Goal: Obtain resource: Download file/media

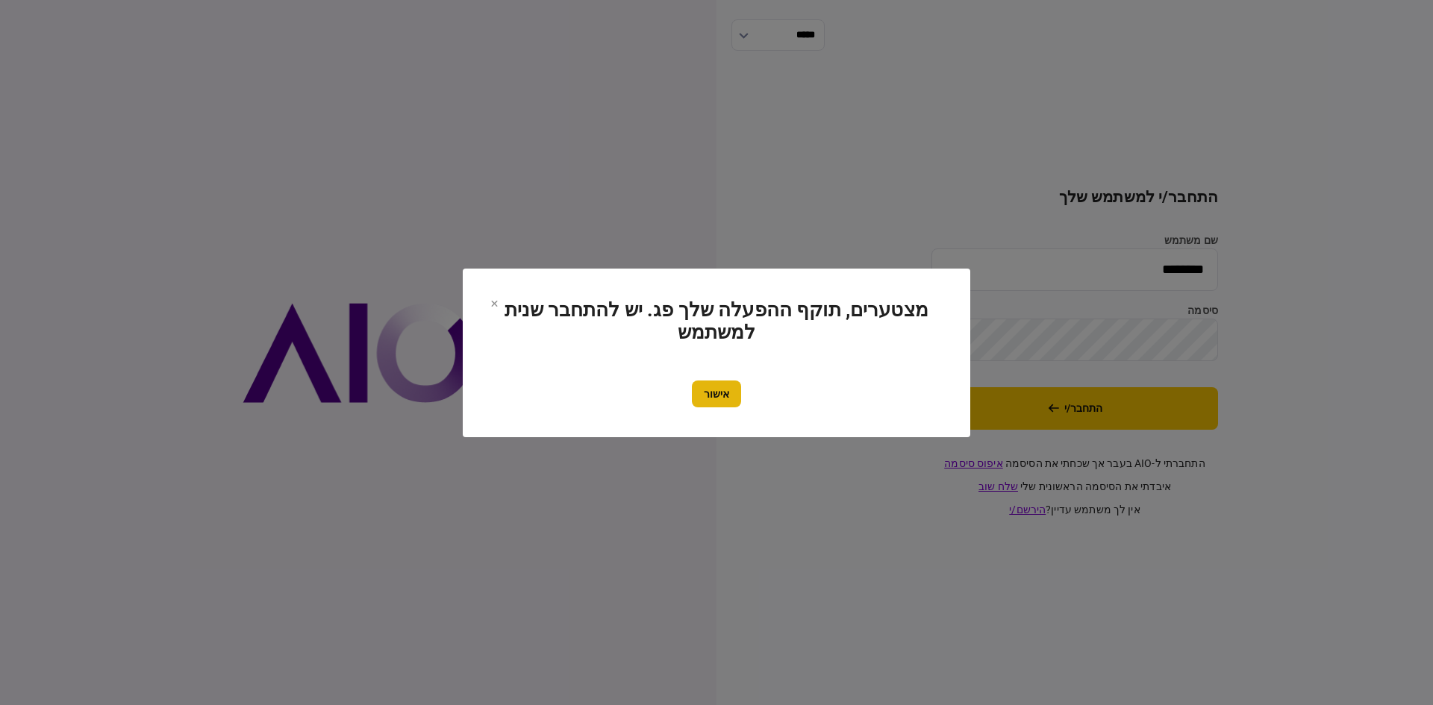
click at [722, 395] on button "אישור" at bounding box center [716, 394] width 49 height 27
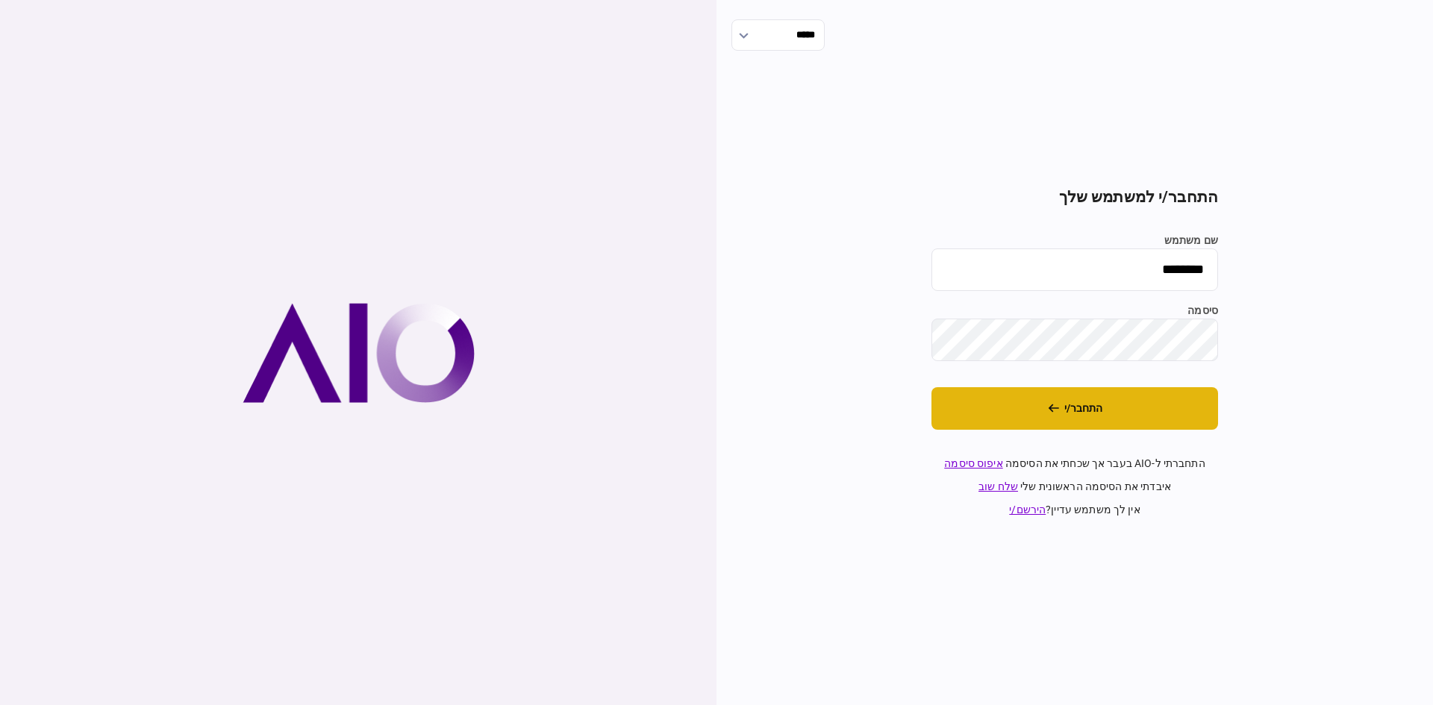
click at [1047, 413] on button "התחבר/י" at bounding box center [1074, 408] width 287 height 43
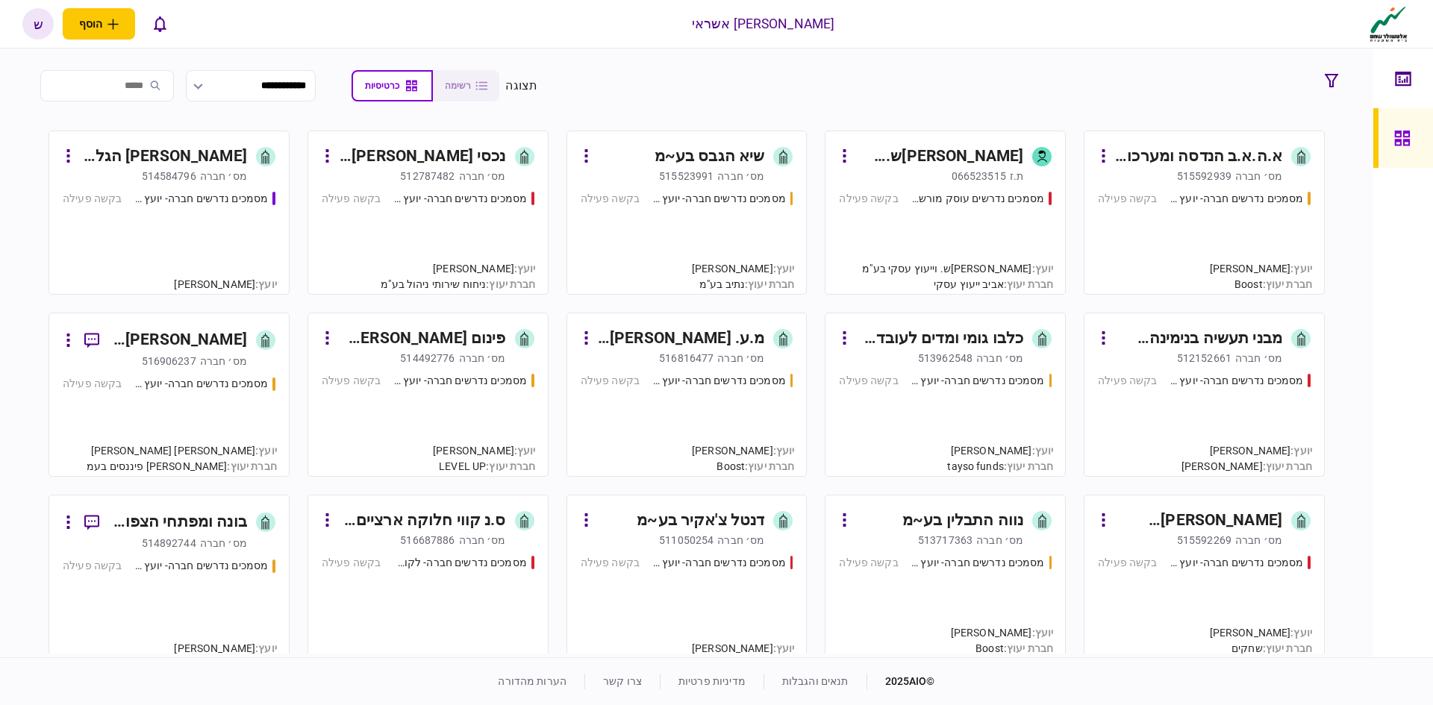
click at [992, 344] on div "כלבו גומי ומדים לעובד בע~מ" at bounding box center [939, 339] width 167 height 24
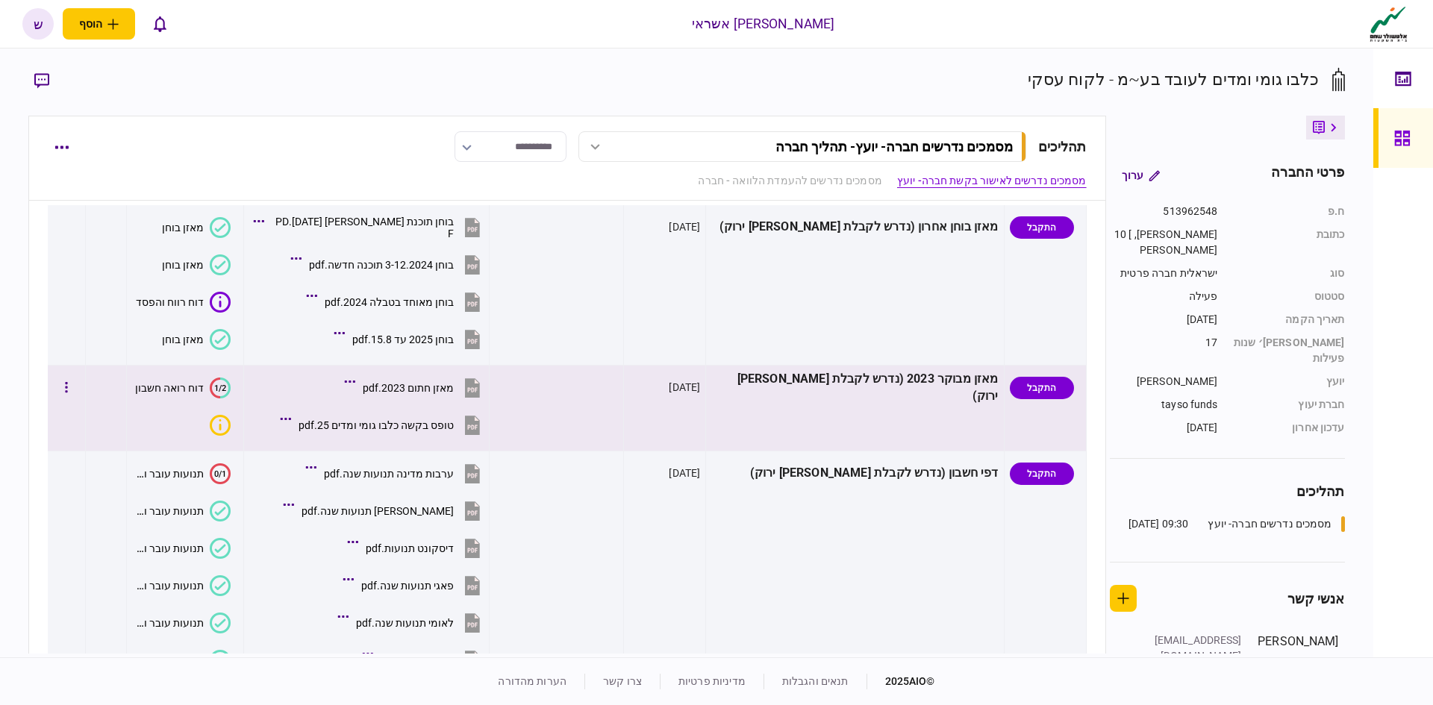
scroll to position [75, 0]
click at [435, 426] on div "טופס בקשה כלבו גומי ומדים 25.pdf" at bounding box center [375, 427] width 155 height 12
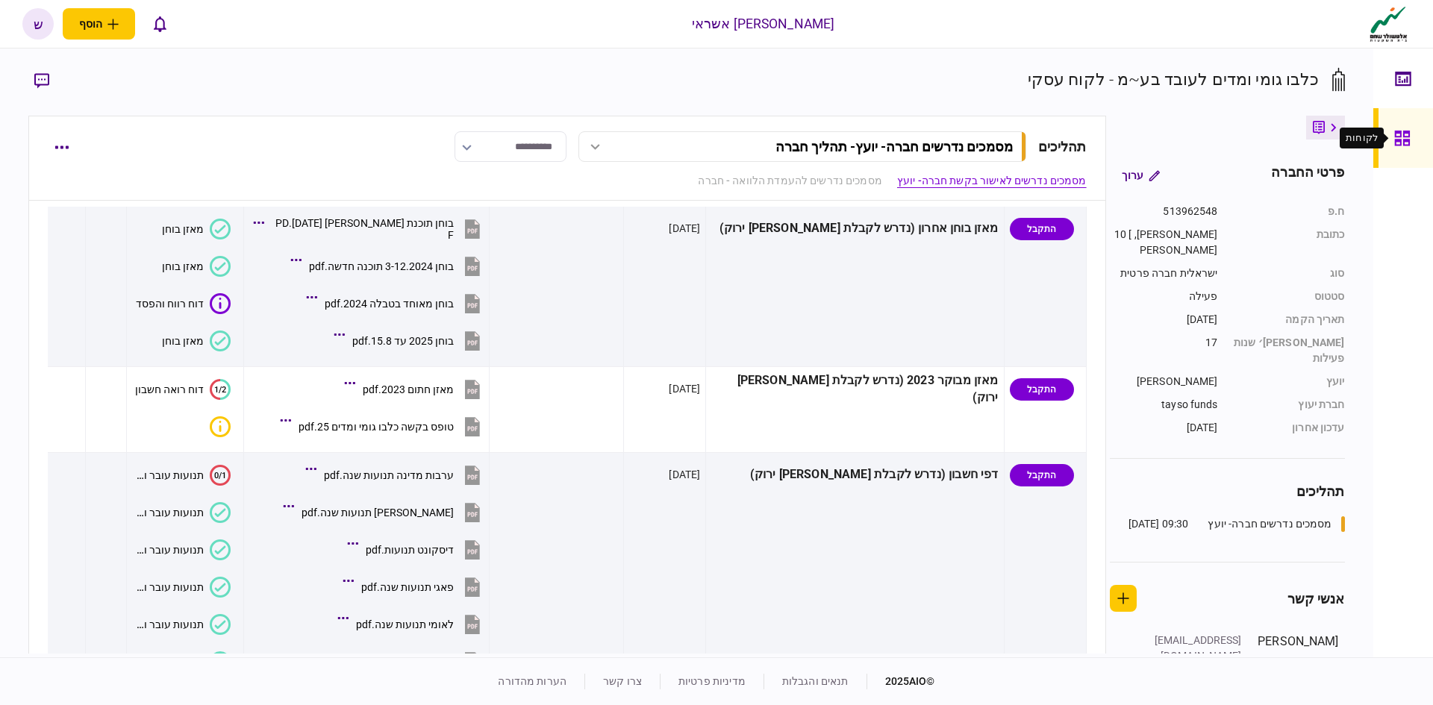
click at [1394, 133] on icon at bounding box center [1402, 138] width 16 height 17
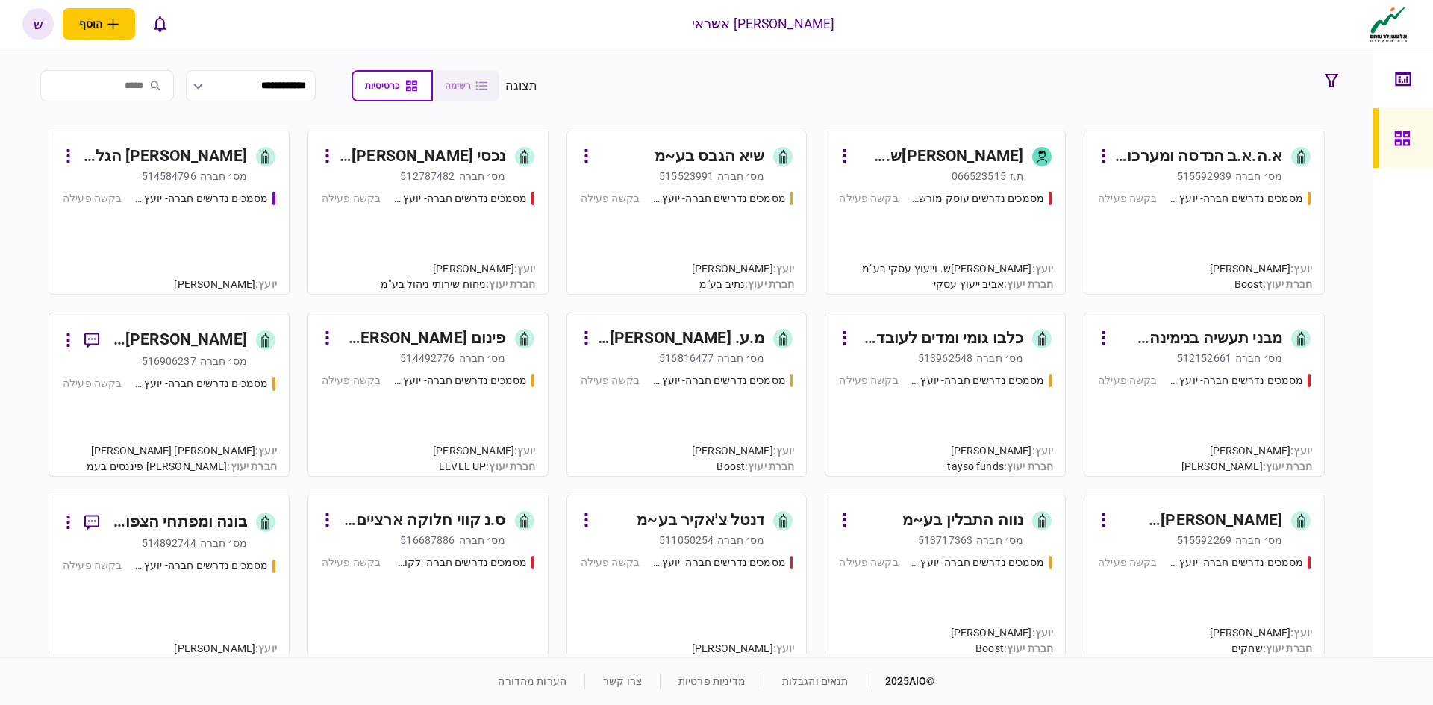
click at [1014, 341] on div "כלבו גומי ומדים לעובד בע~מ" at bounding box center [939, 339] width 167 height 24
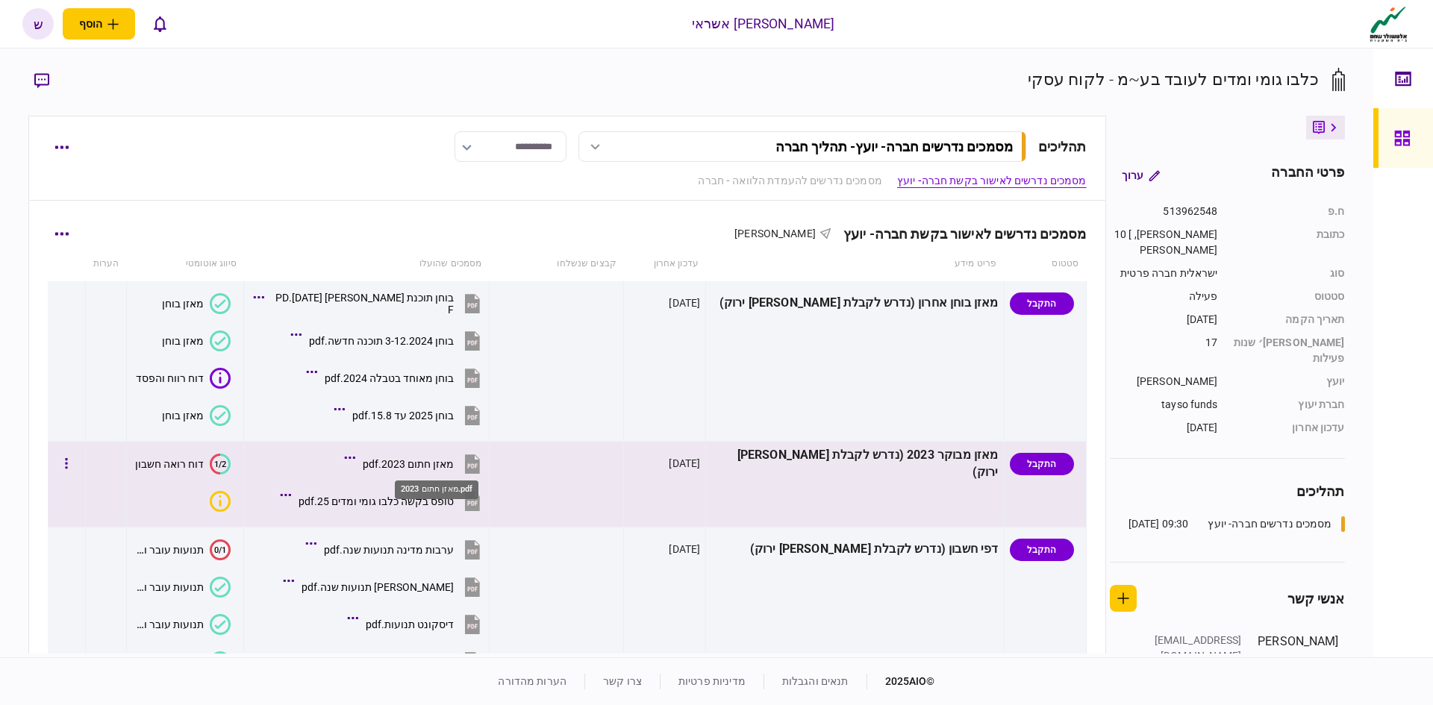
click at [454, 462] on div "מאזן חתום 2023.pdf" at bounding box center [408, 464] width 91 height 12
